Goal: Information Seeking & Learning: Learn about a topic

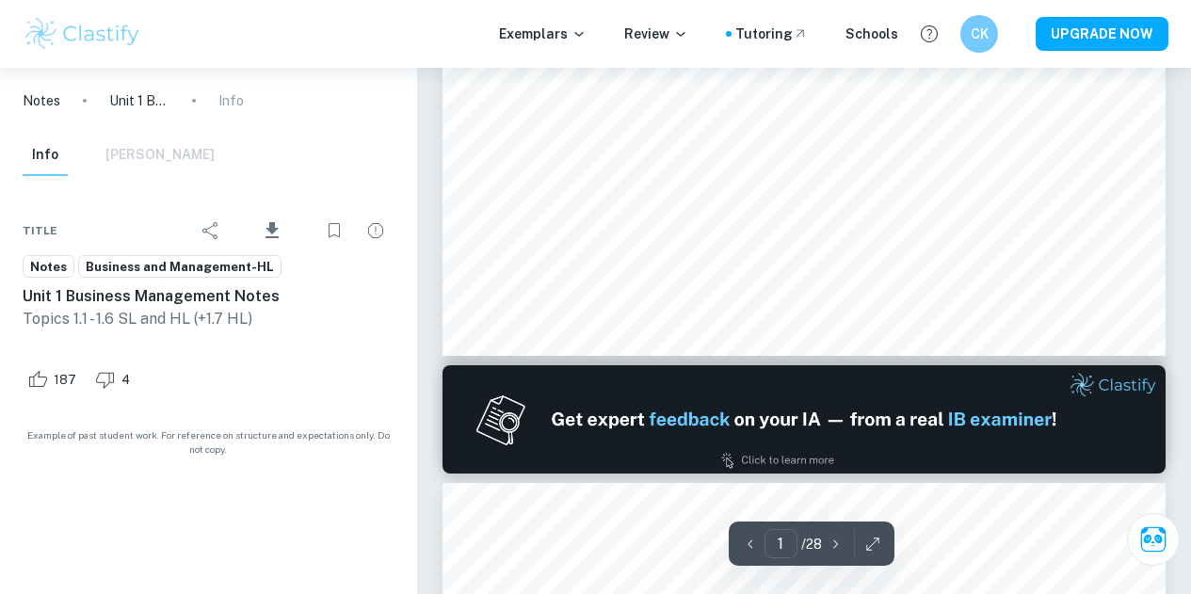
type input "2"
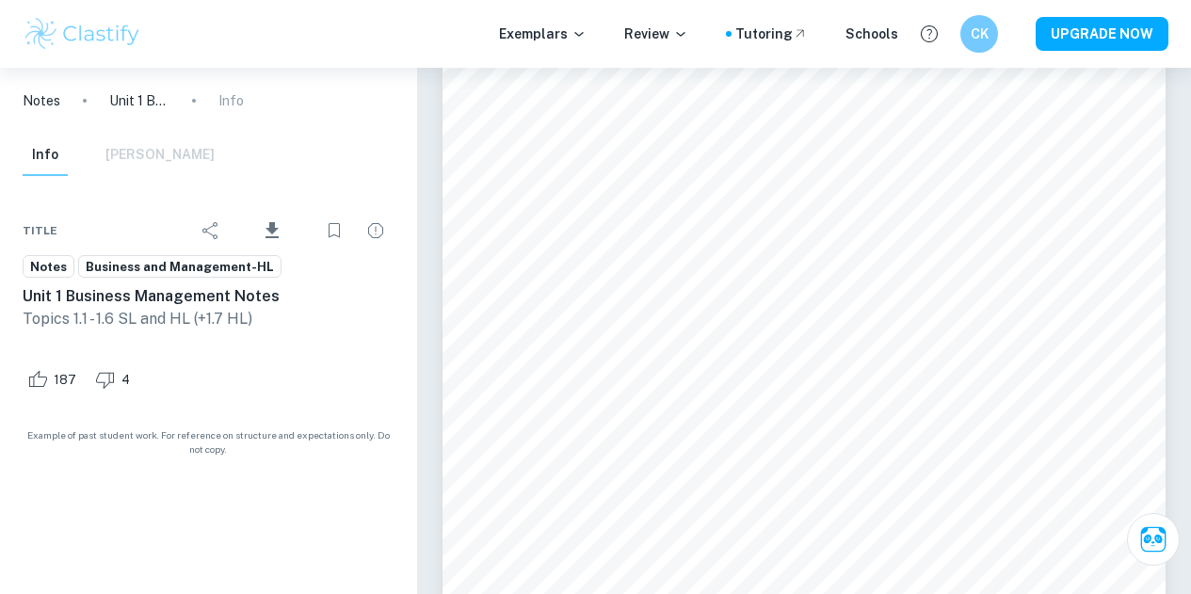
click at [50, 95] on p "Notes" at bounding box center [42, 100] width 38 height 21
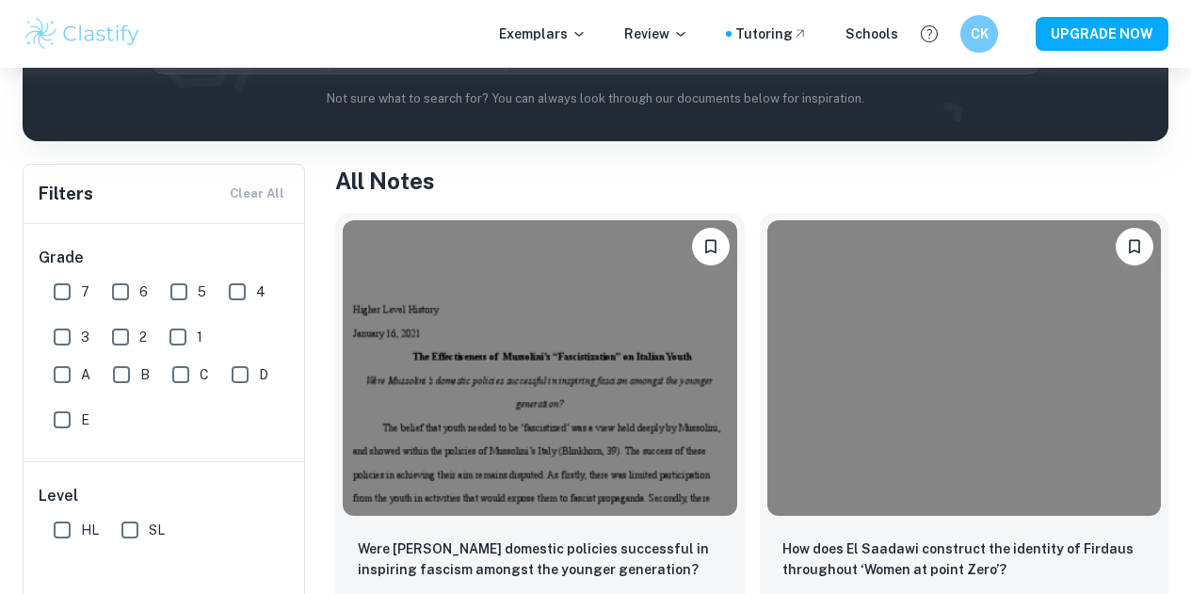
scroll to position [377, 0]
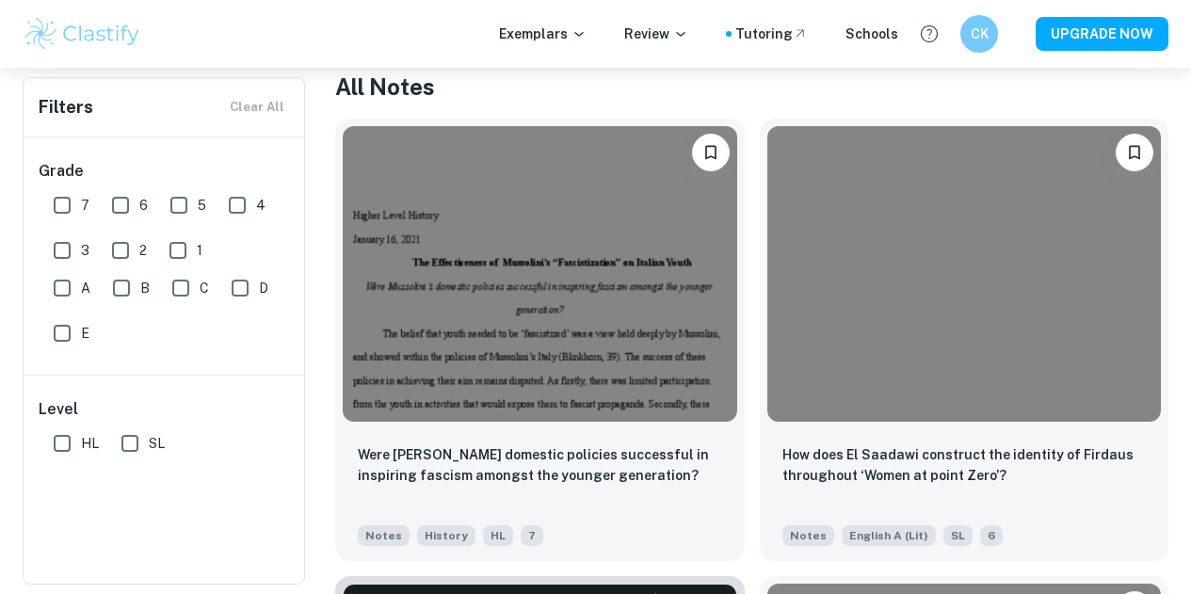
click at [139, 444] on input "SL" at bounding box center [130, 444] width 38 height 38
checkbox input "true"
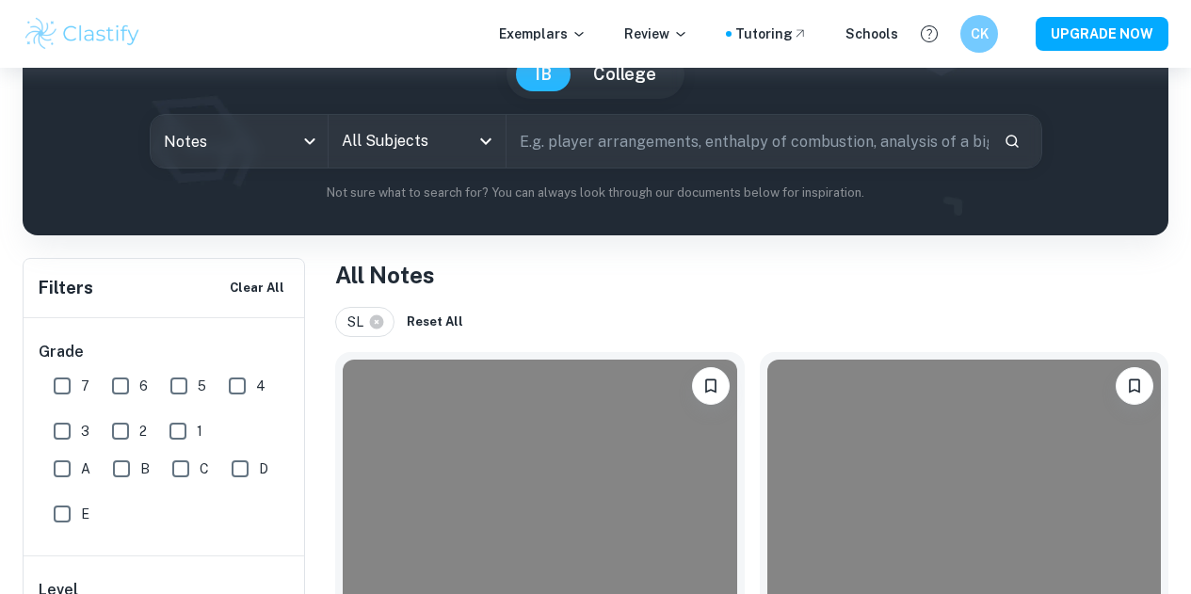
scroll to position [0, 0]
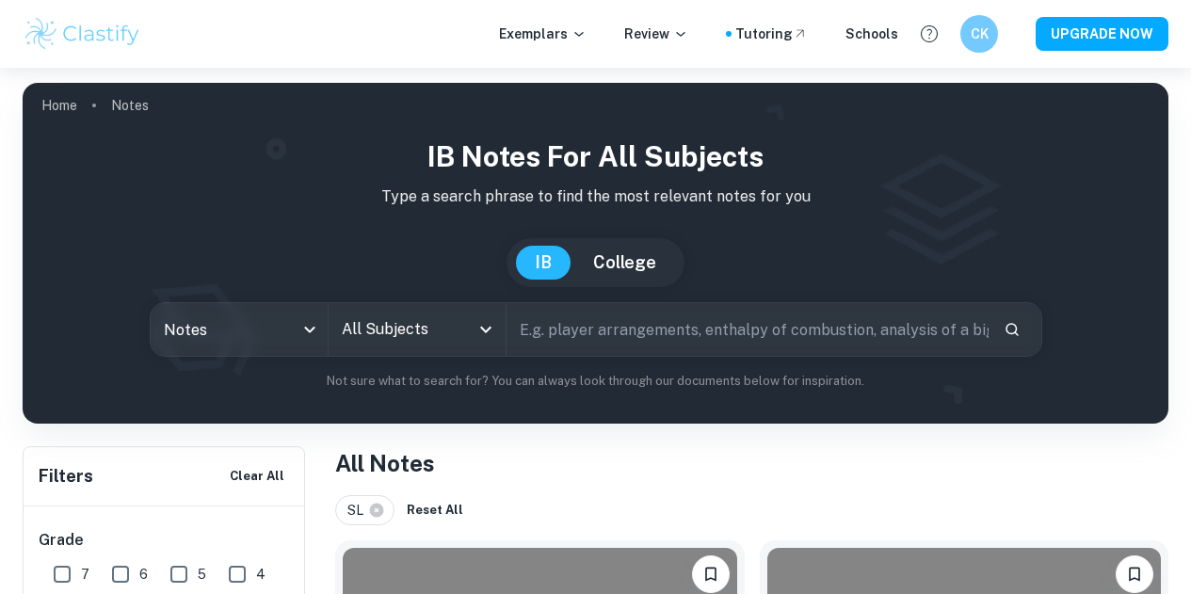
click at [461, 342] on input "All Subjects" at bounding box center [403, 330] width 132 height 36
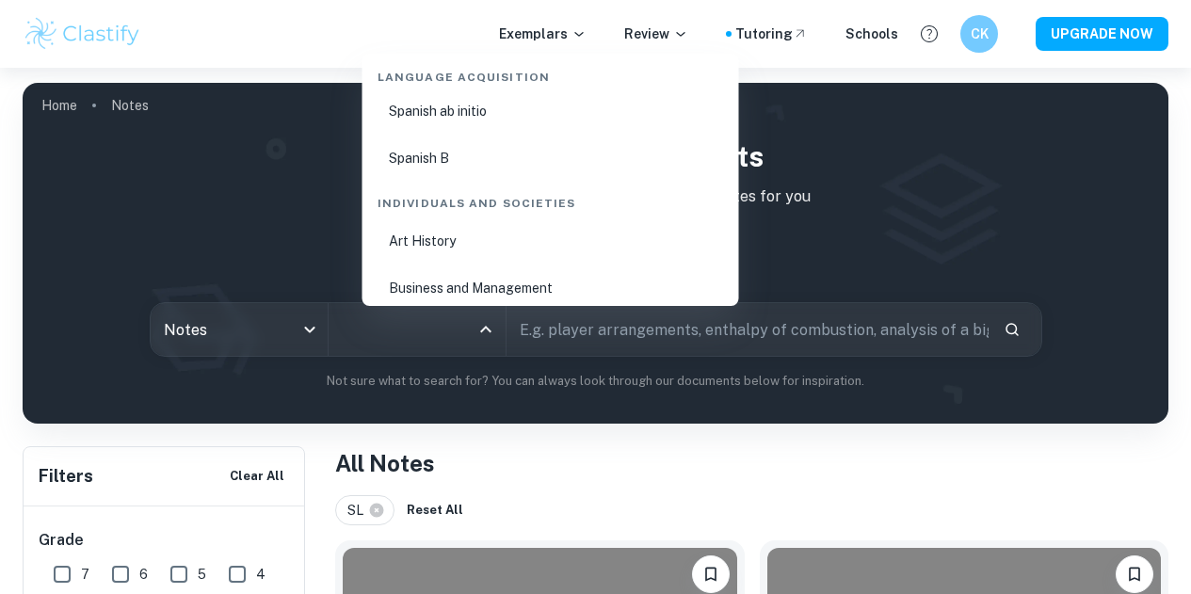
scroll to position [2166, 0]
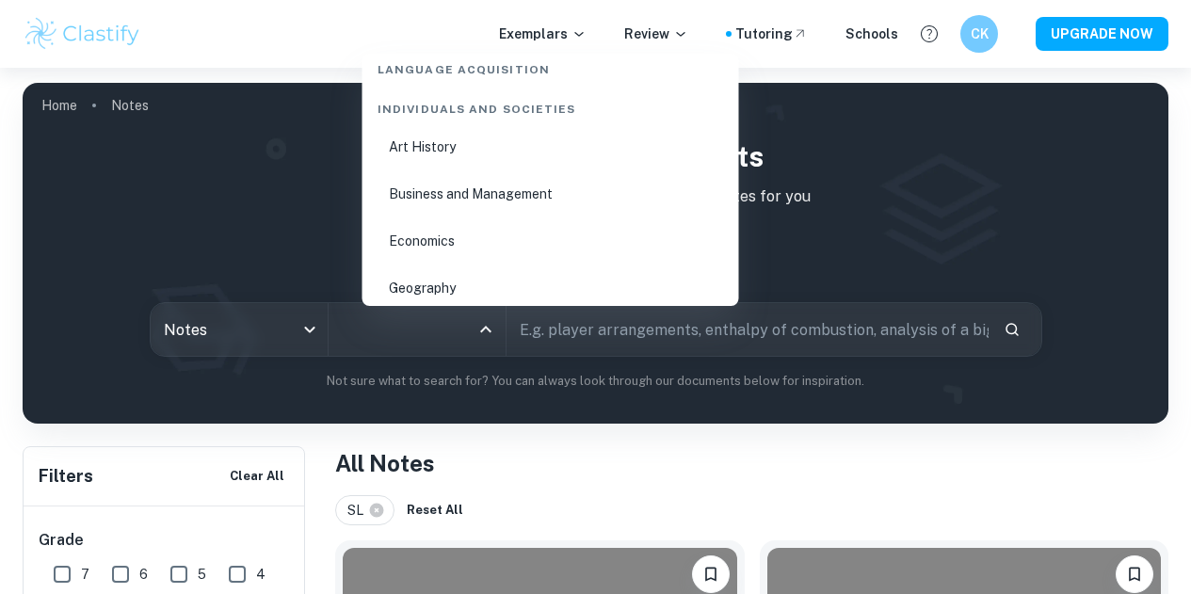
click at [477, 201] on li "Business and Management" at bounding box center [551, 193] width 362 height 43
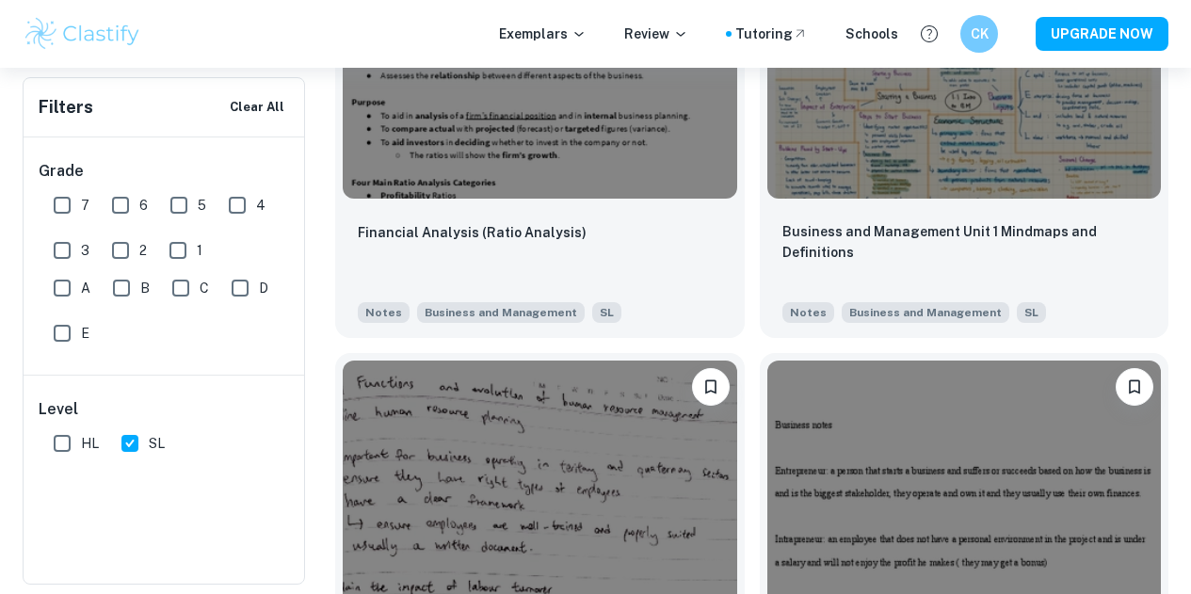
scroll to position [3201, 0]
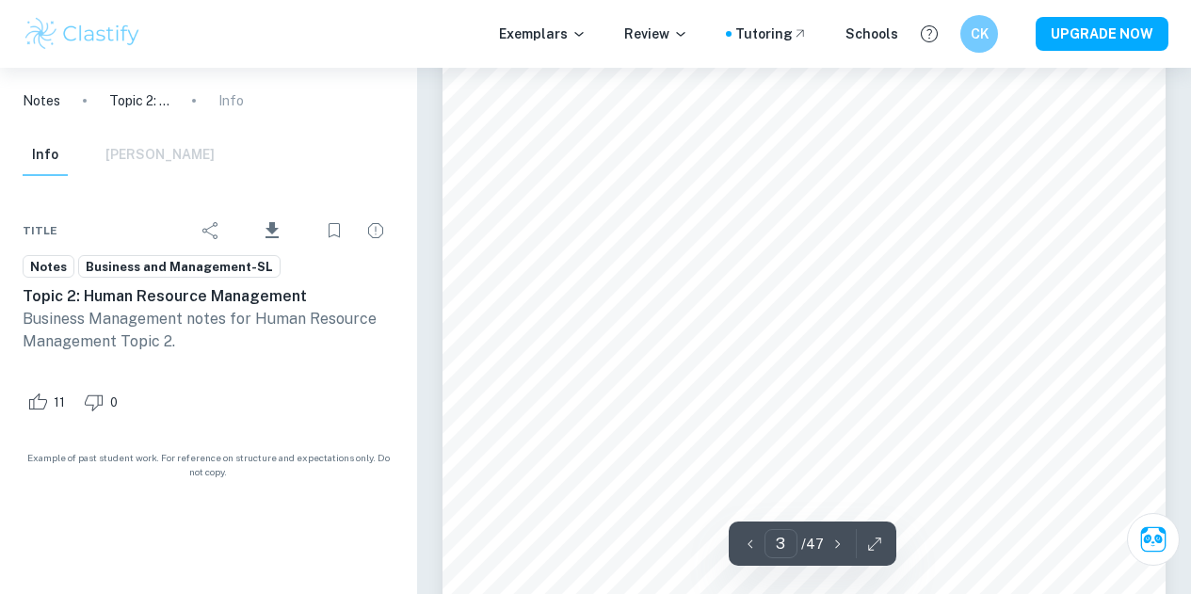
scroll to position [2166, 0]
type input "4"
